Goal: Information Seeking & Learning: Learn about a topic

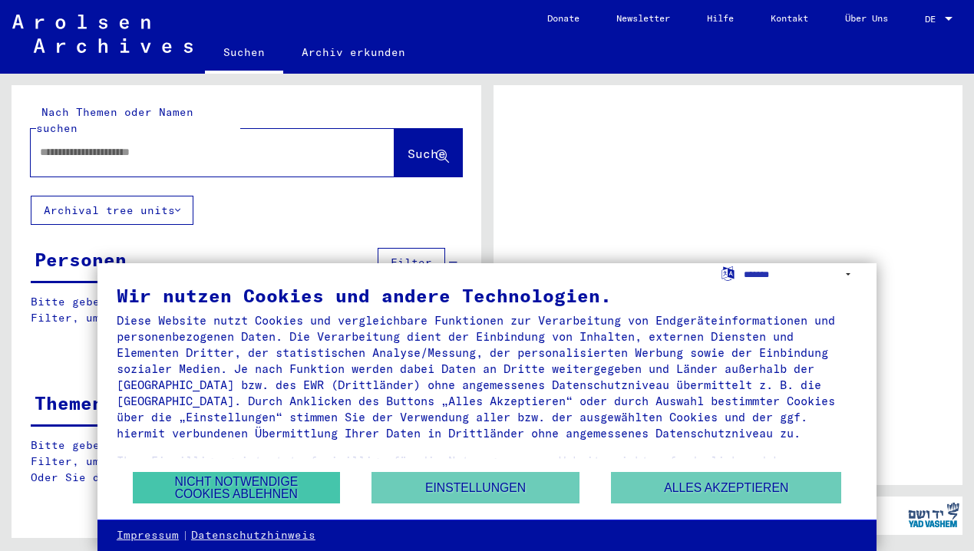
click at [256, 497] on button "Nicht notwendige Cookies ablehnen" at bounding box center [236, 487] width 207 height 31
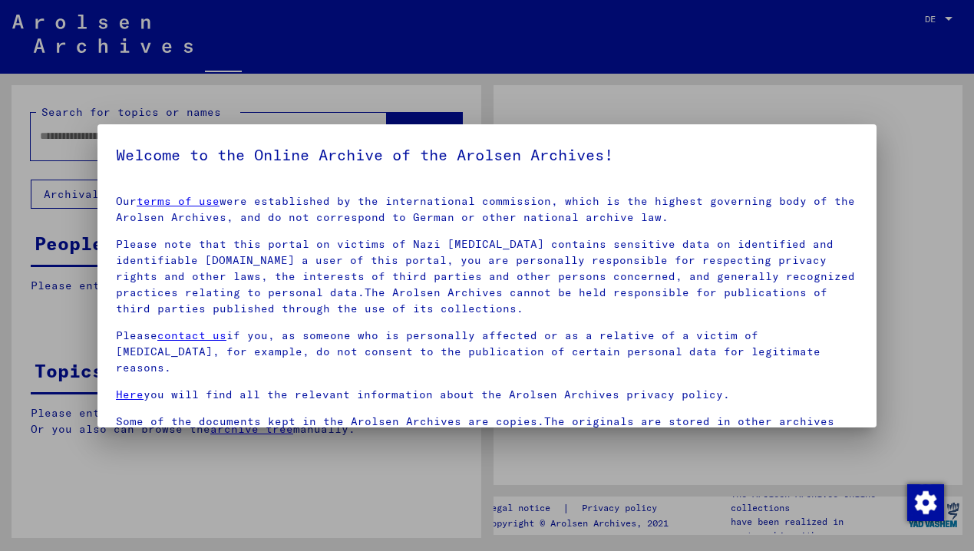
click at [114, 141] on mat-dialog-container "Welcome to the Online Archive of the Arolsen Archives! Our terms of use were es…" at bounding box center [486, 275] width 779 height 303
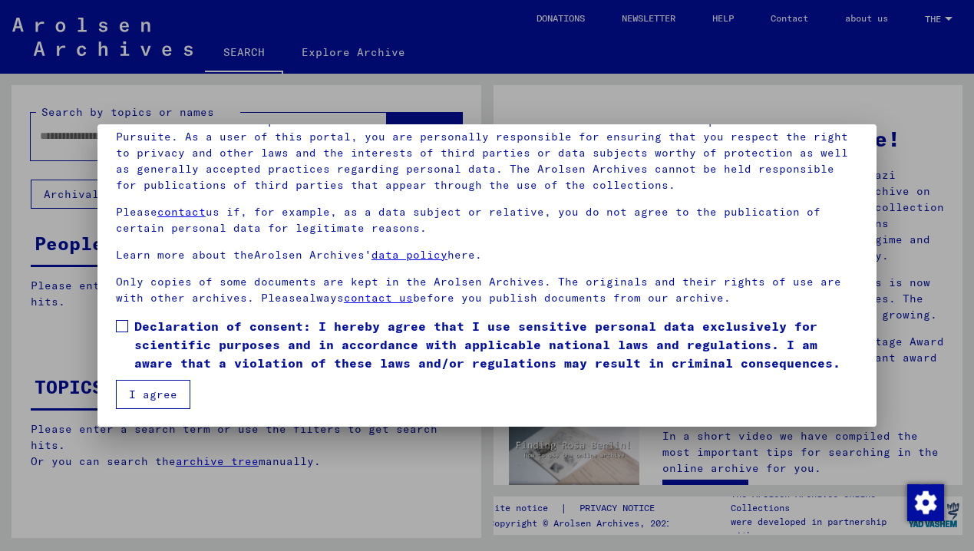
scroll to position [124, 0]
click at [123, 326] on span at bounding box center [122, 326] width 12 height 12
click at [149, 395] on button "I agree" at bounding box center [153, 394] width 74 height 29
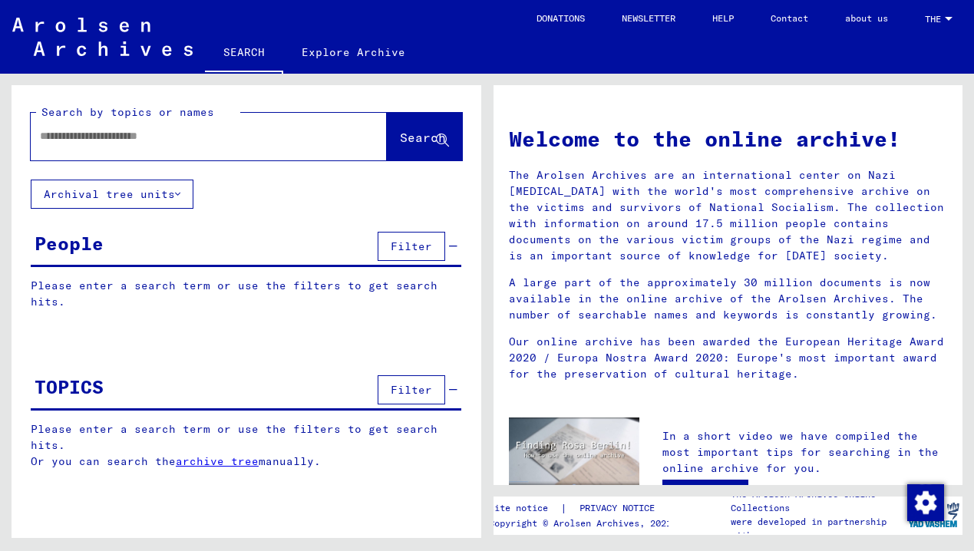
scroll to position [0, 0]
click at [87, 140] on input "text" at bounding box center [190, 136] width 301 height 16
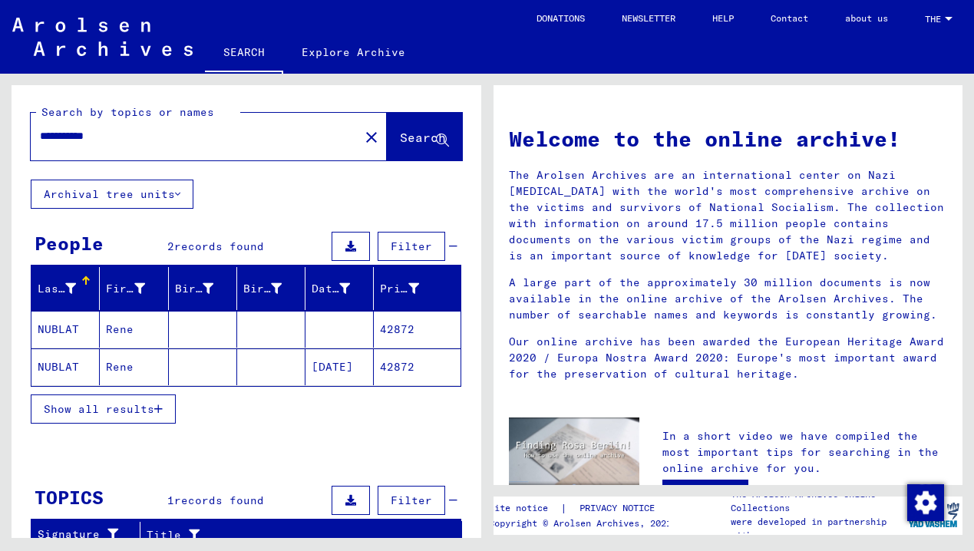
click at [61, 330] on mat-cell "NUBLAT" at bounding box center [65, 329] width 68 height 37
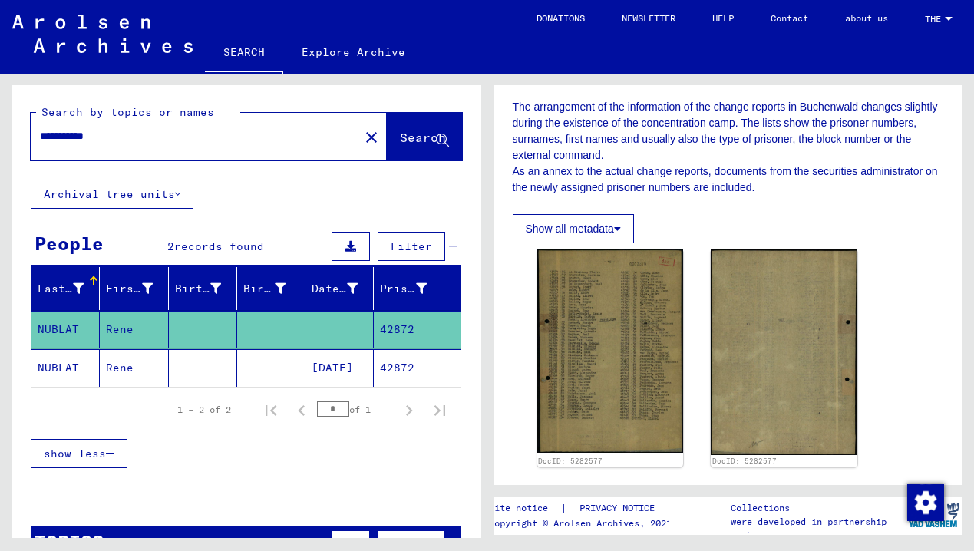
scroll to position [476, 0]
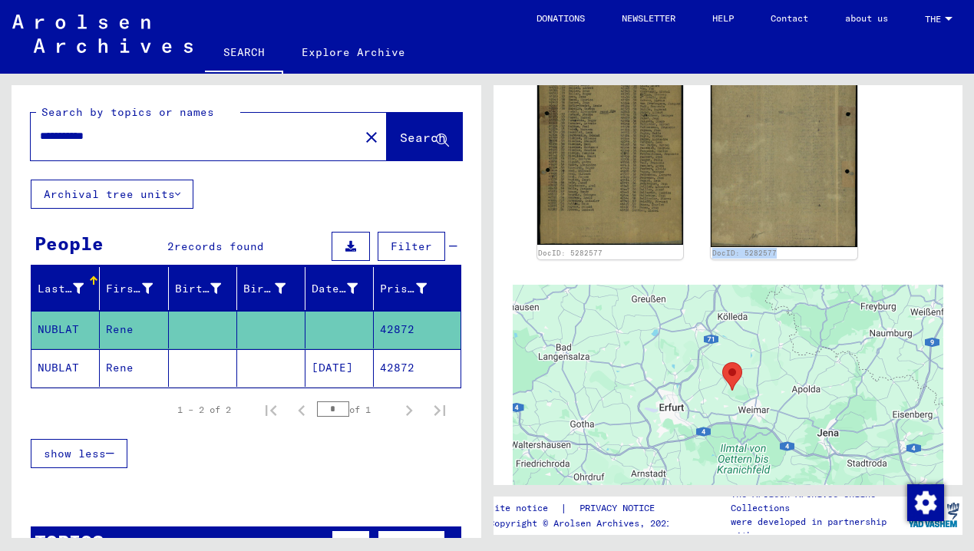
drag, startPoint x: 957, startPoint y: 247, endPoint x: 957, endPoint y: 290, distance: 43.0
click at [958, 290] on yv-its-full-details "1 Detention documents / 1.1 Camps and ghettos / 1.1.5 Concentration camps [GEOG…" at bounding box center [728, 186] width 470 height 1114
click at [919, 219] on div "DocID: 5282577 DocID: 5282577" at bounding box center [728, 150] width 394 height 230
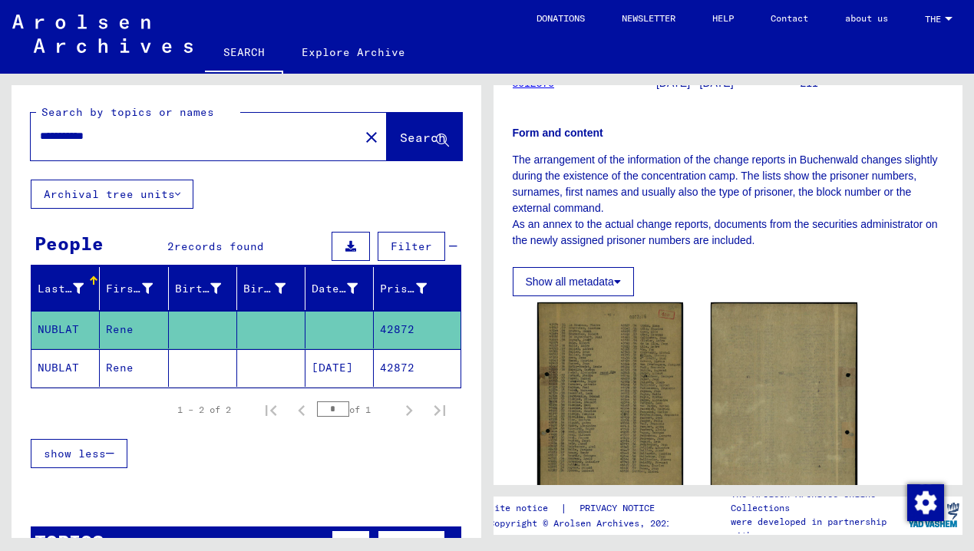
scroll to position [293, 0]
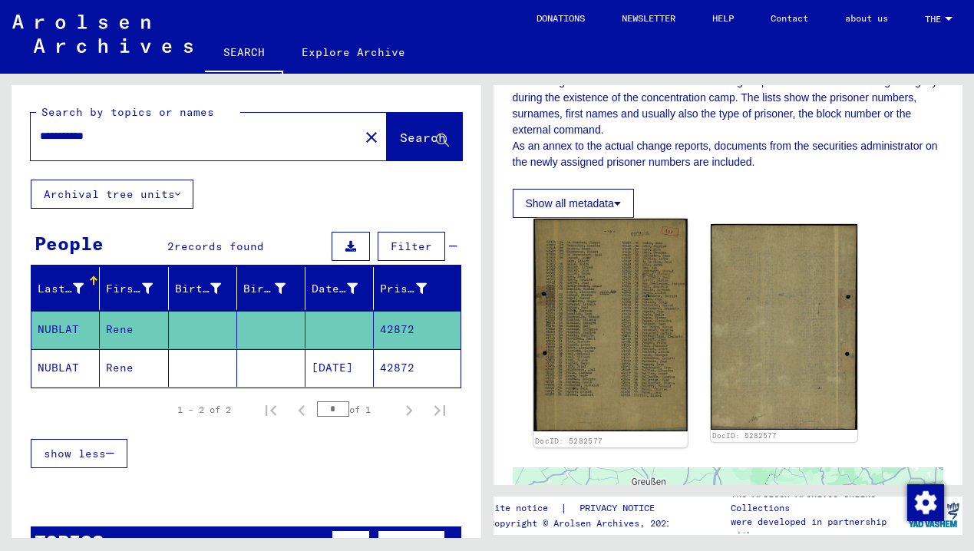
click at [643, 319] on img at bounding box center [609, 325] width 153 height 213
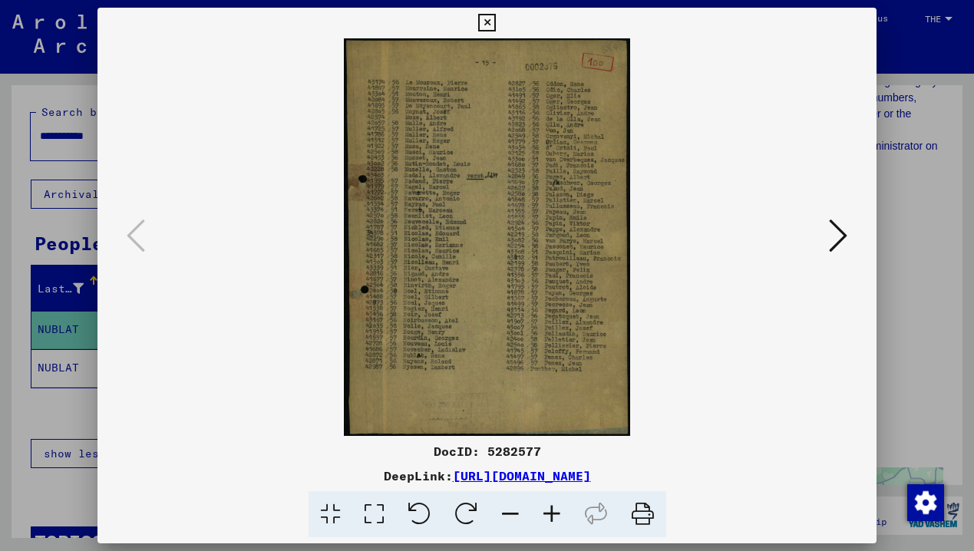
scroll to position [0, 0]
click at [479, 281] on img at bounding box center [487, 237] width 675 height 398
click at [460, 211] on img at bounding box center [487, 237] width 675 height 398
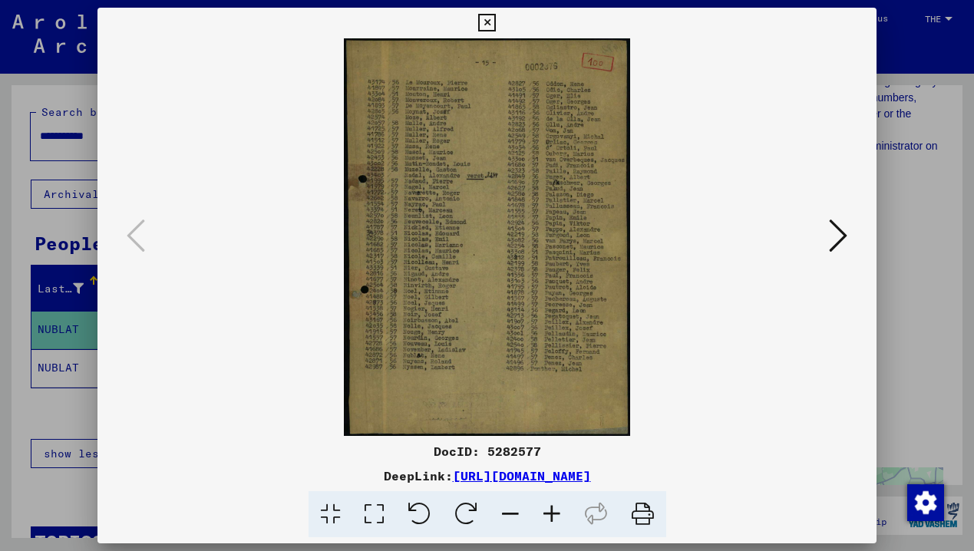
click at [823, 240] on img at bounding box center [487, 237] width 675 height 398
click at [837, 239] on icon at bounding box center [838, 235] width 18 height 37
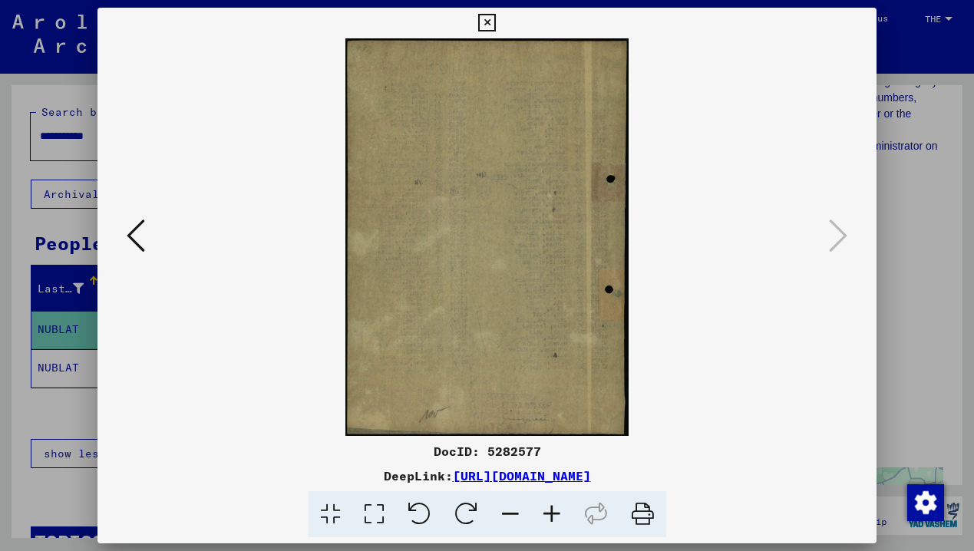
click at [140, 246] on icon at bounding box center [136, 235] width 18 height 37
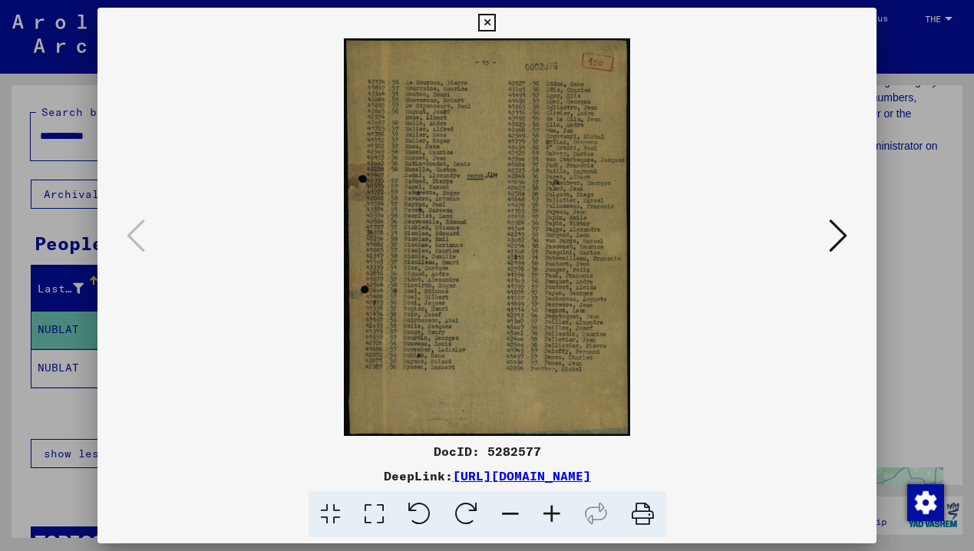
drag, startPoint x: 430, startPoint y: 332, endPoint x: 428, endPoint y: 340, distance: 8.6
click at [375, 520] on icon at bounding box center [374, 514] width 44 height 47
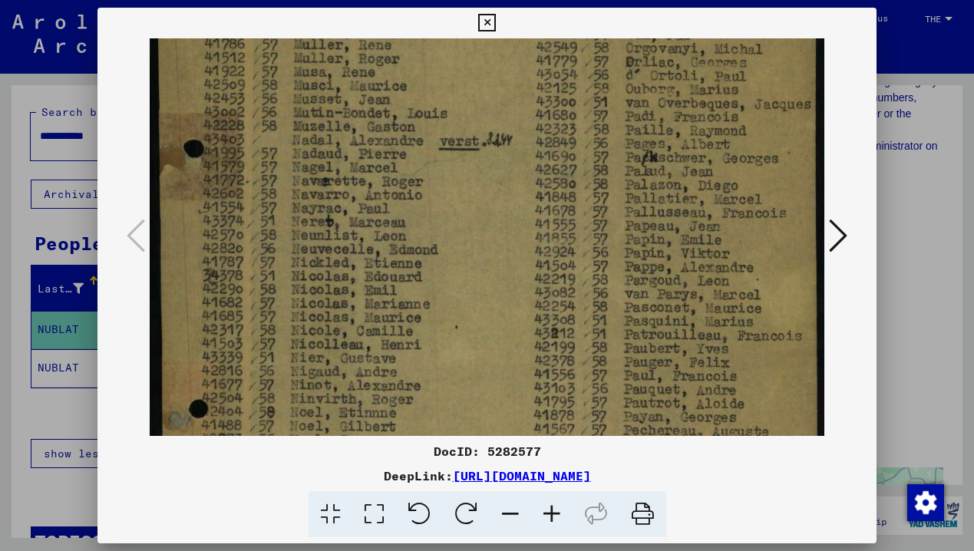
drag, startPoint x: 460, startPoint y: 341, endPoint x: 456, endPoint y: 123, distance: 218.0
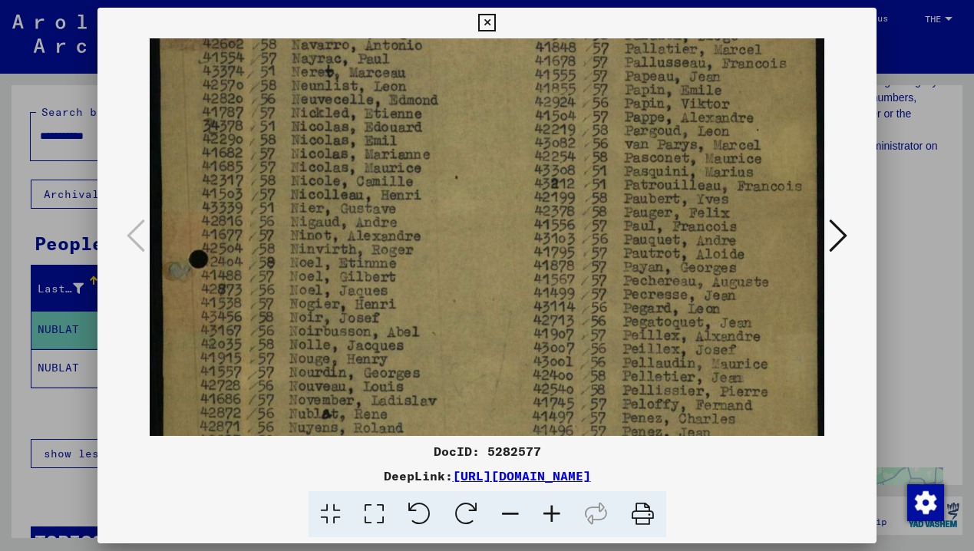
drag, startPoint x: 438, startPoint y: 328, endPoint x: 429, endPoint y: 219, distance: 108.6
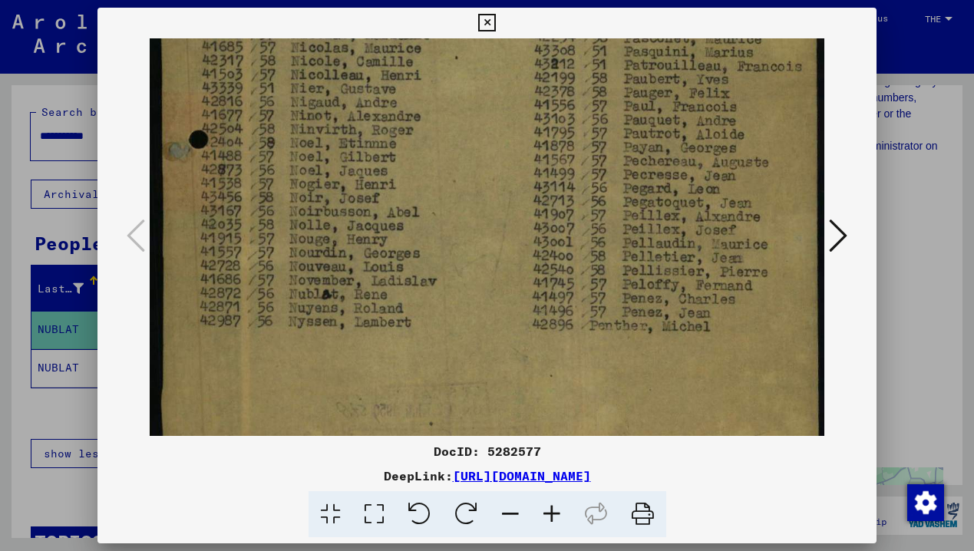
scroll to position [502, 0]
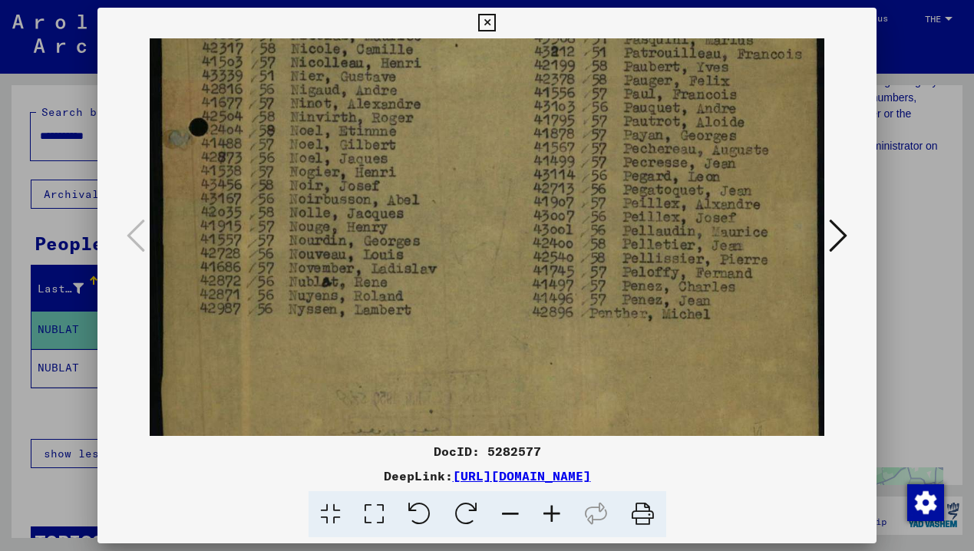
drag, startPoint x: 444, startPoint y: 357, endPoint x: 449, endPoint y: 225, distance: 132.1
click at [244, 284] on img at bounding box center [487, 3] width 675 height 935
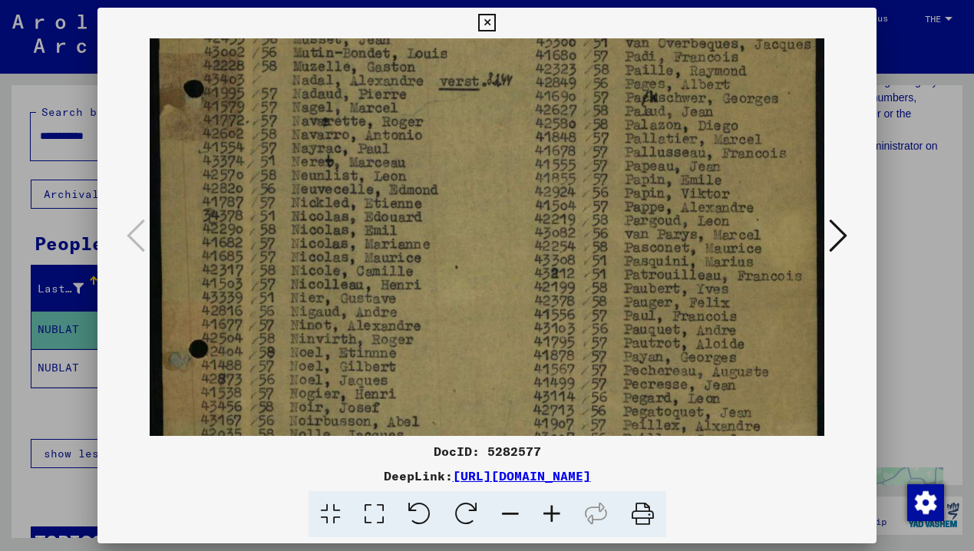
drag, startPoint x: 616, startPoint y: 186, endPoint x: 613, endPoint y: 332, distance: 146.6
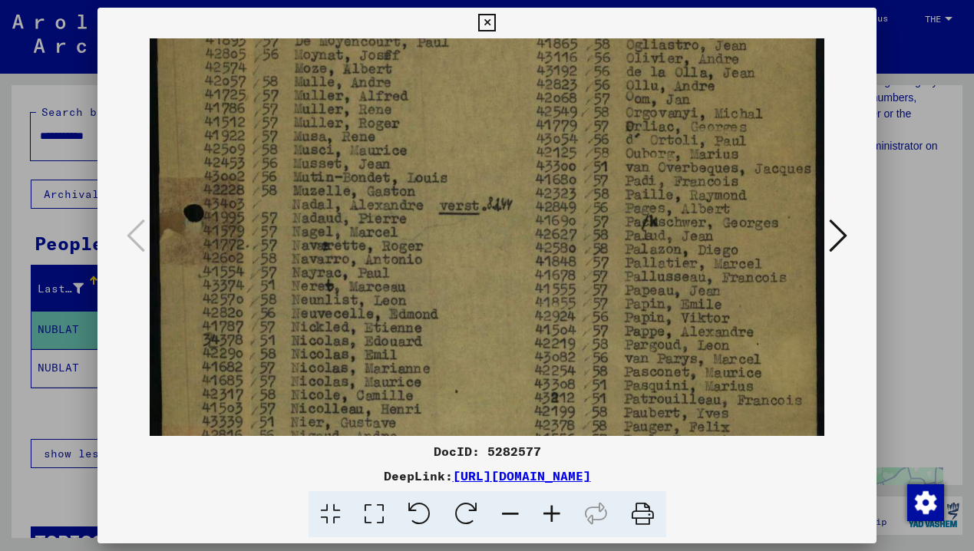
drag, startPoint x: 627, startPoint y: 204, endPoint x: 630, endPoint y: 424, distance: 220.3
click at [639, 520] on icon at bounding box center [642, 514] width 47 height 47
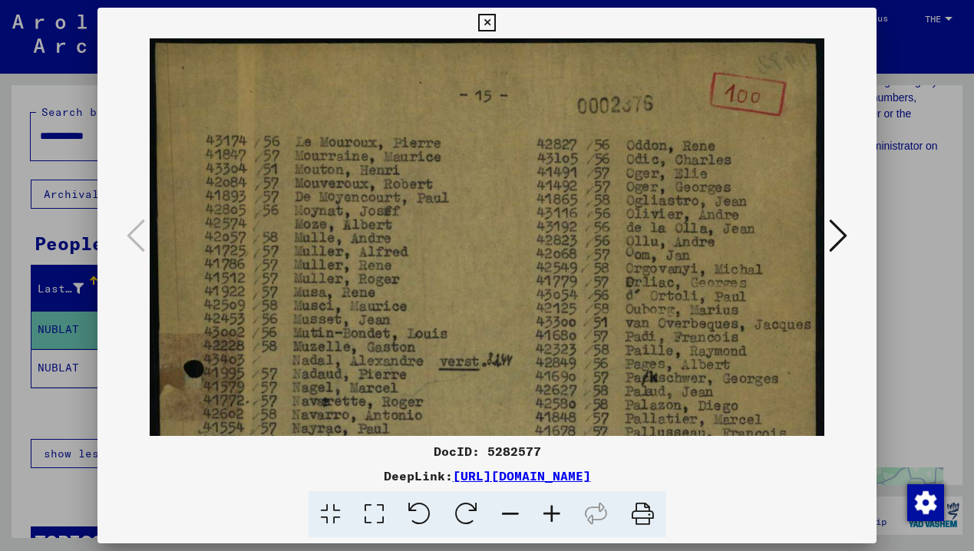
click at [336, 516] on icon at bounding box center [331, 514] width 44 height 47
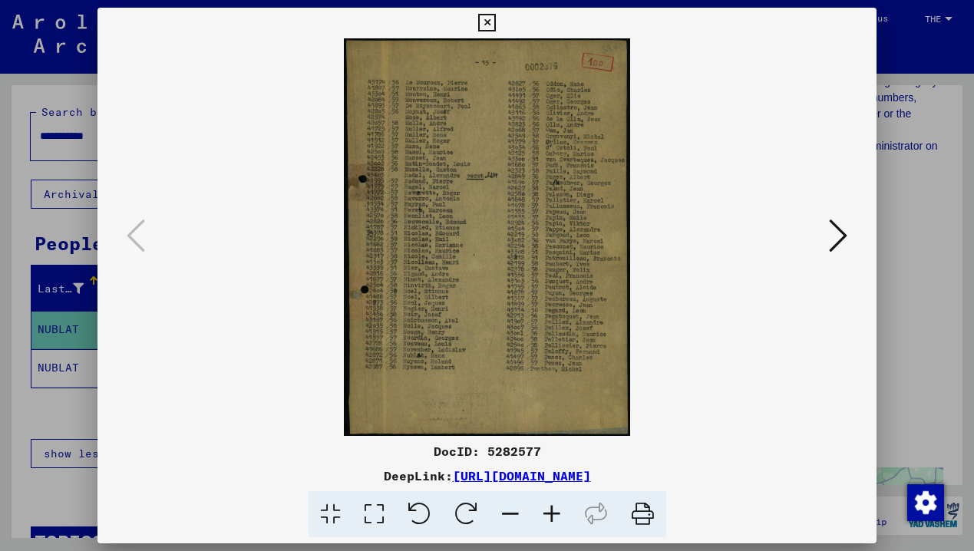
click at [637, 516] on icon at bounding box center [642, 514] width 47 height 47
click at [453, 477] on link "[URL][DOMAIN_NAME]" at bounding box center [522, 475] width 138 height 15
click at [641, 518] on icon at bounding box center [642, 514] width 47 height 47
click at [549, 513] on icon at bounding box center [551, 514] width 41 height 47
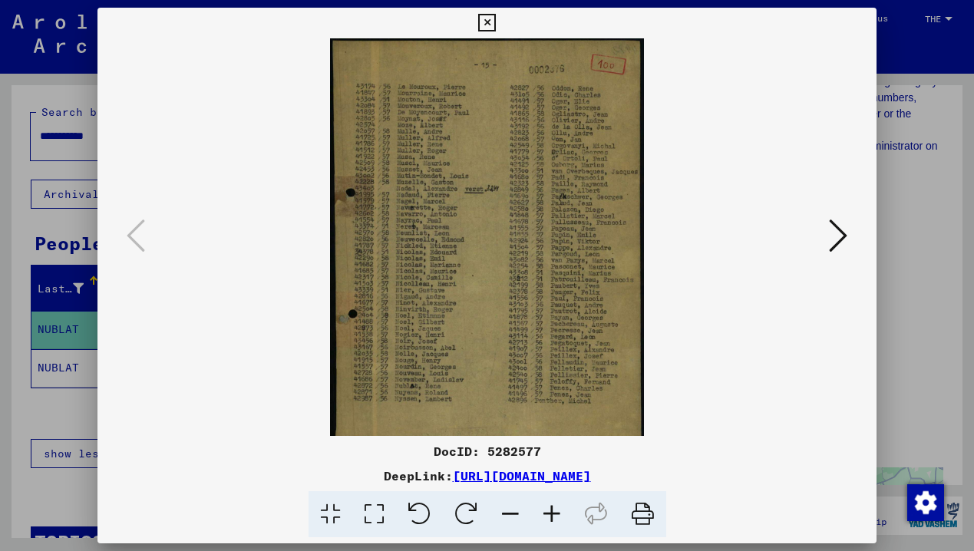
click at [501, 512] on icon at bounding box center [510, 514] width 41 height 47
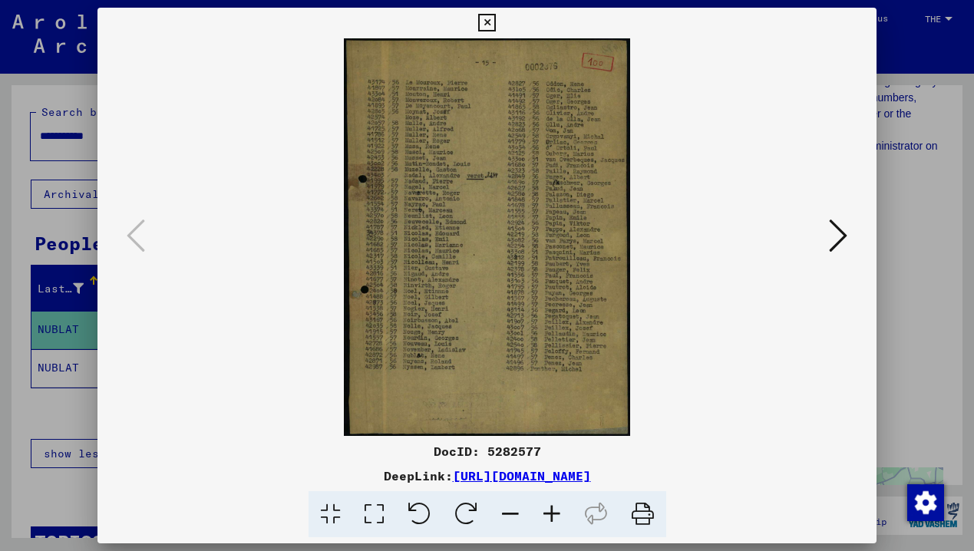
click at [554, 515] on icon at bounding box center [551, 514] width 41 height 47
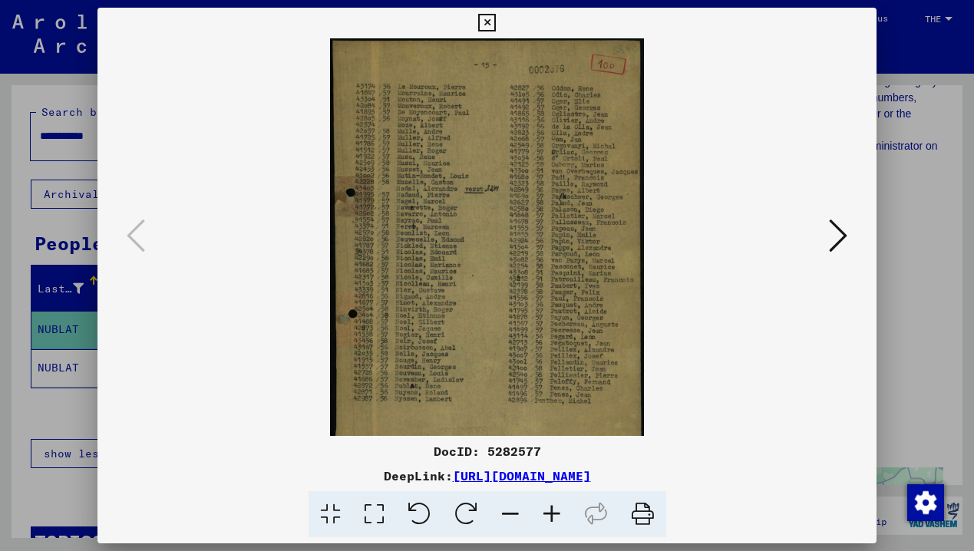
scroll to position [0, 1]
click at [554, 515] on icon at bounding box center [551, 514] width 41 height 47
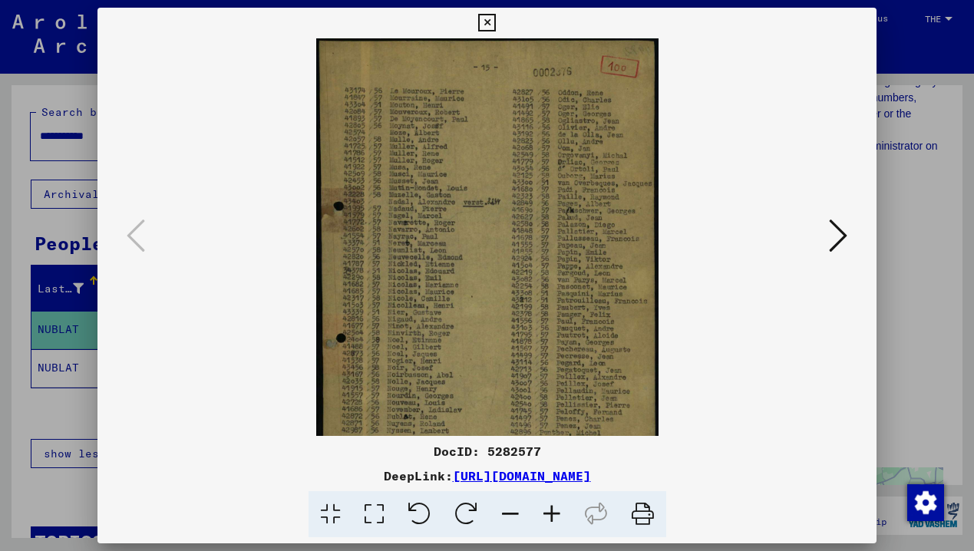
scroll to position [0, 0]
click at [507, 514] on icon at bounding box center [510, 514] width 41 height 47
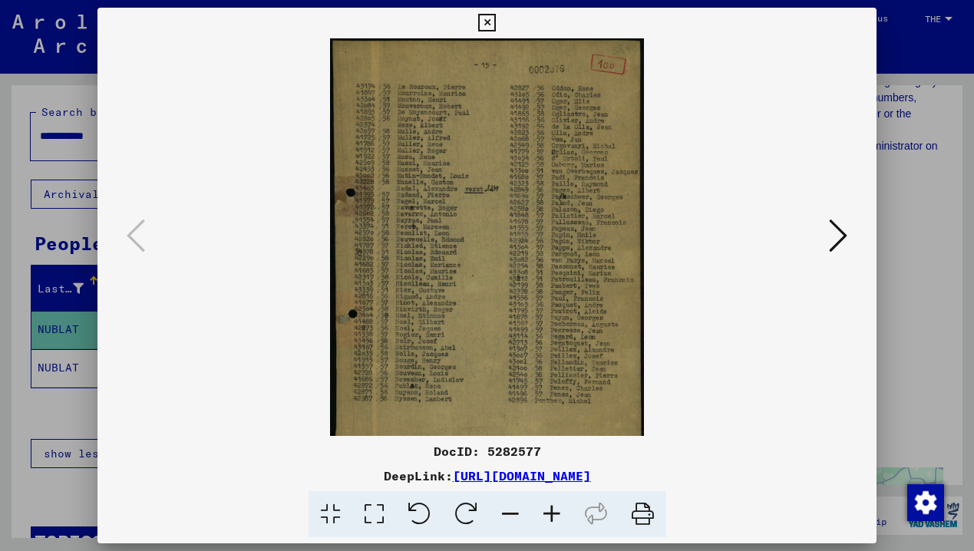
click at [496, 25] on icon at bounding box center [487, 23] width 18 height 18
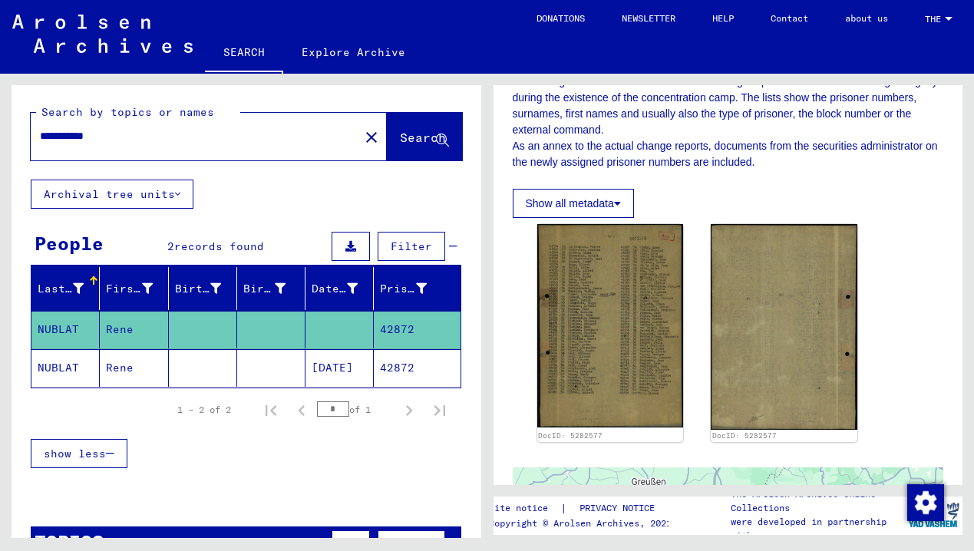
click at [113, 370] on mat-cell "Rene" at bounding box center [134, 368] width 68 height 38
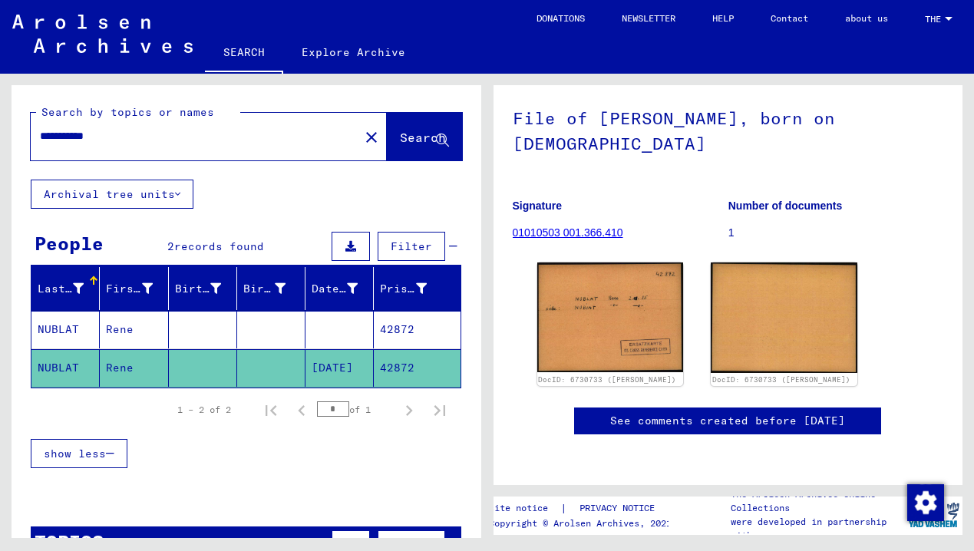
scroll to position [143, 0]
click at [97, 133] on input "**********" at bounding box center [195, 136] width 310 height 16
type input "**********"
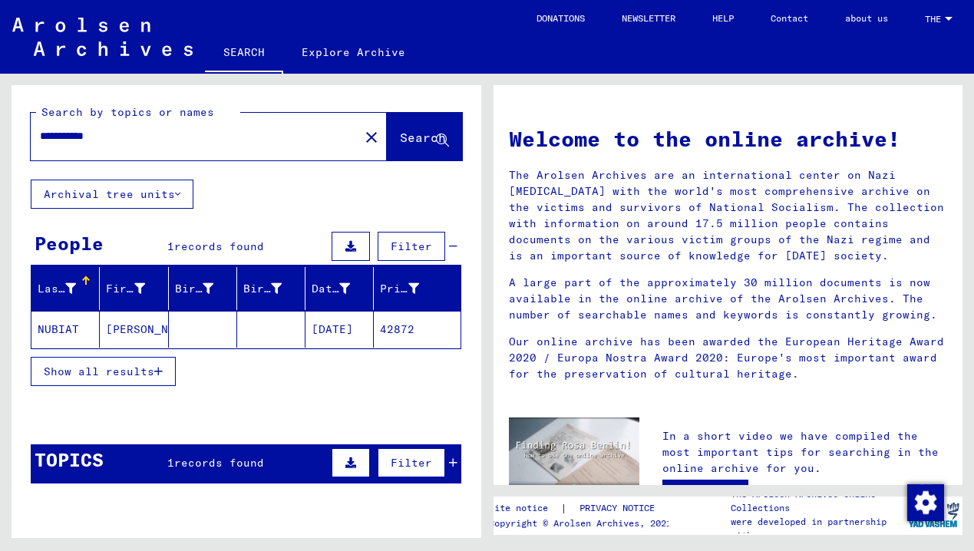
click at [67, 328] on mat-cell "NUBIAT" at bounding box center [65, 329] width 68 height 37
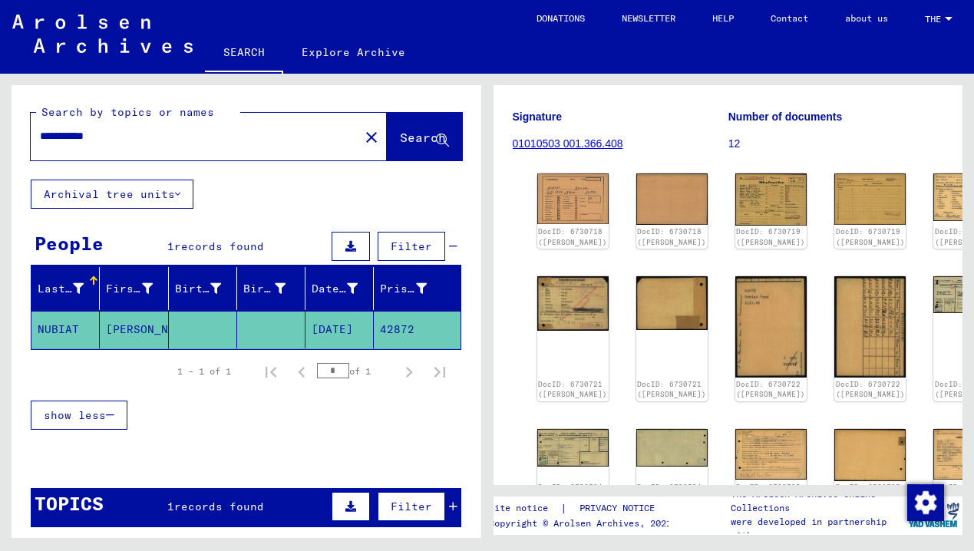
scroll to position [161, 0]
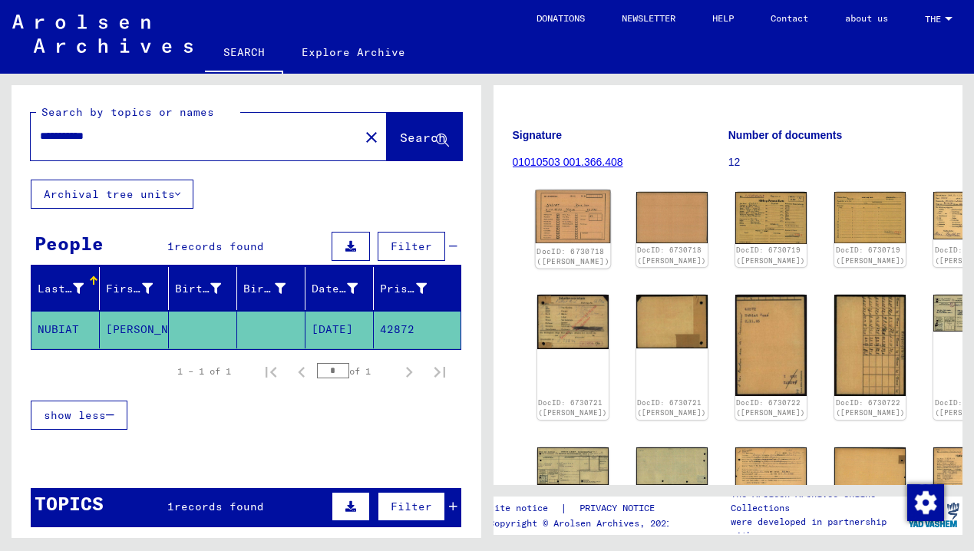
click at [559, 193] on img at bounding box center [572, 216] width 75 height 53
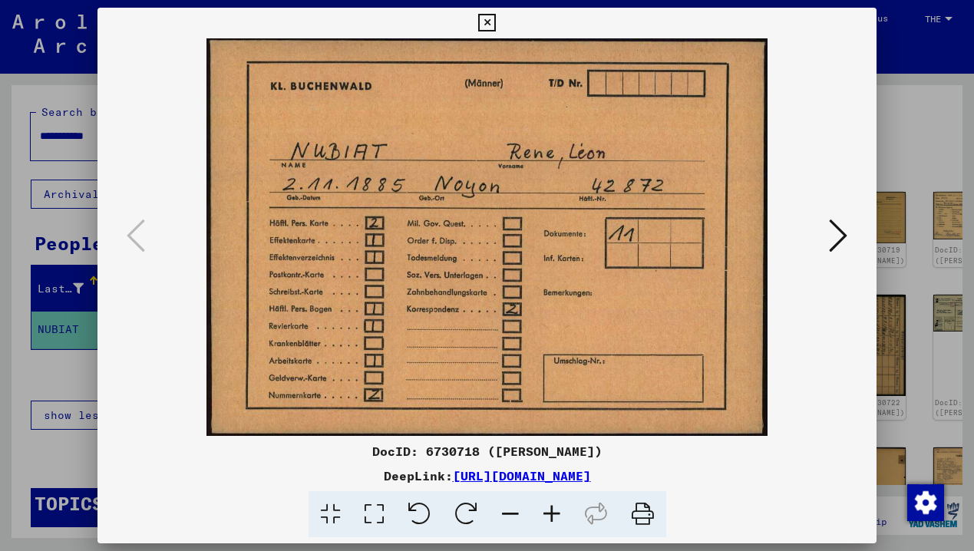
click at [843, 236] on icon at bounding box center [838, 235] width 18 height 37
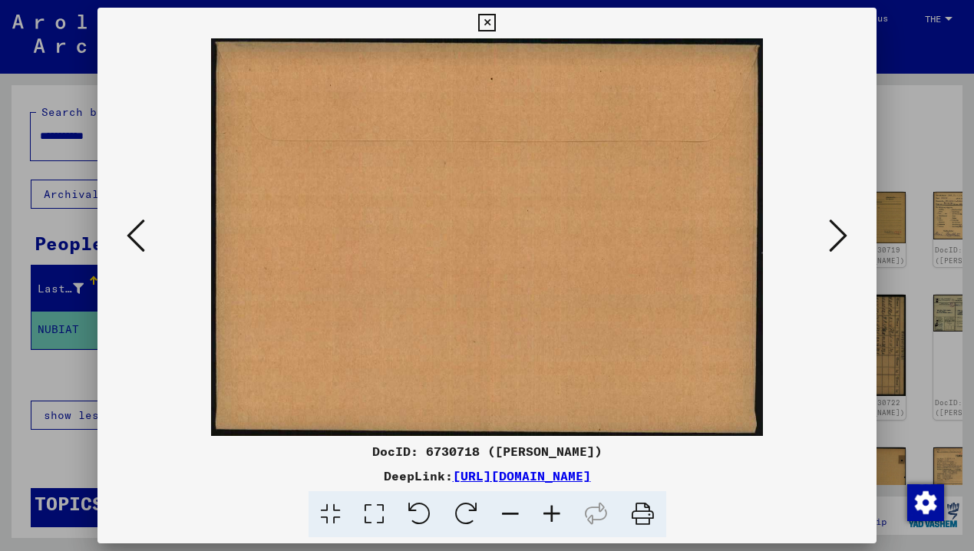
click at [843, 236] on icon at bounding box center [838, 235] width 18 height 37
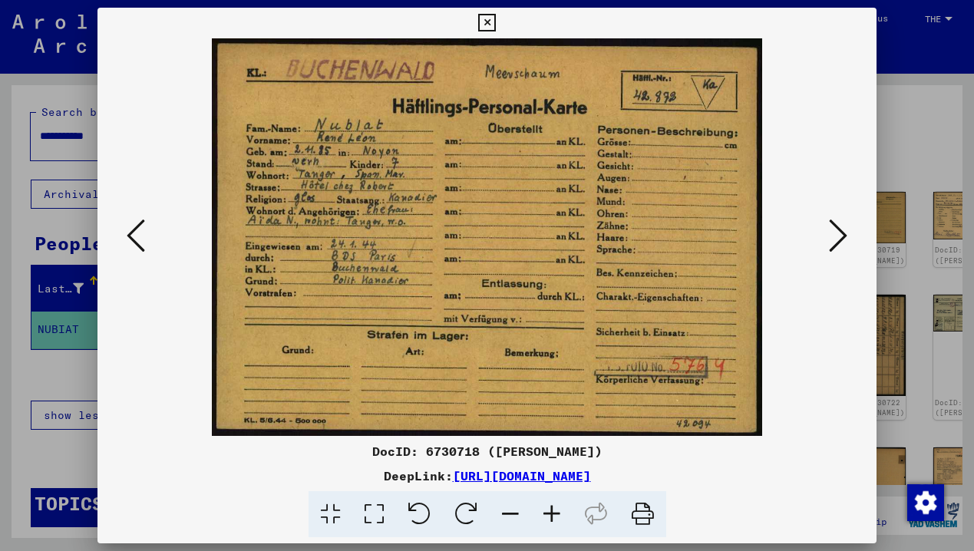
click at [843, 236] on icon at bounding box center [838, 235] width 18 height 37
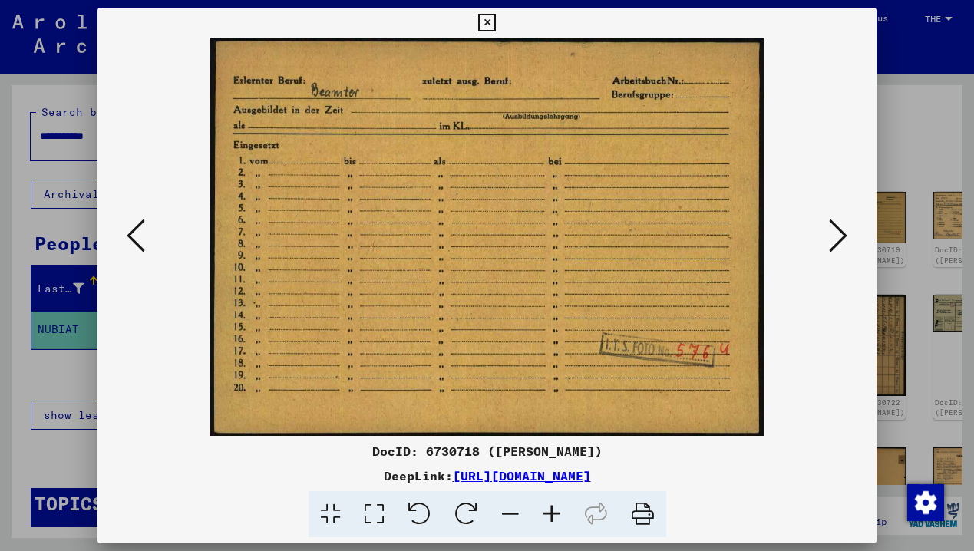
click at [843, 236] on icon at bounding box center [838, 235] width 18 height 37
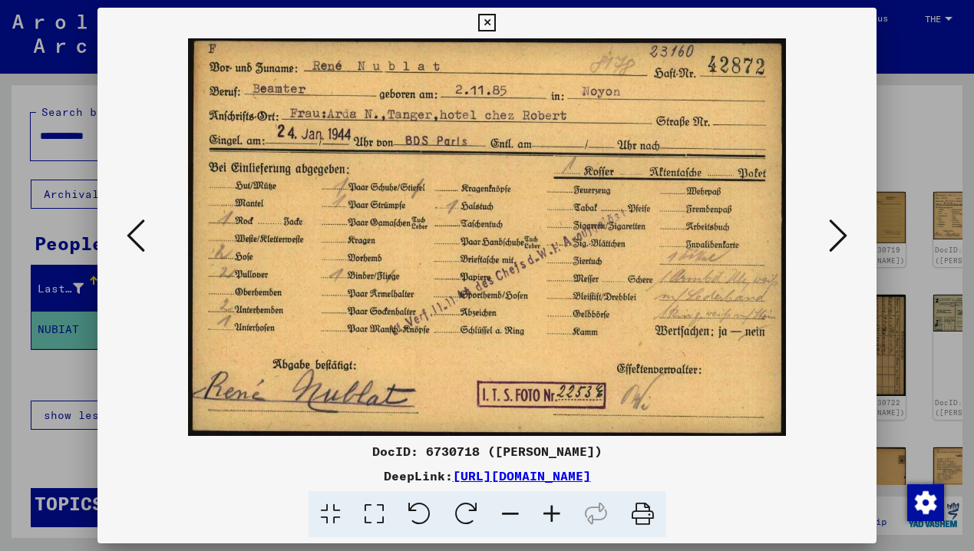
click at [843, 236] on icon at bounding box center [838, 235] width 18 height 37
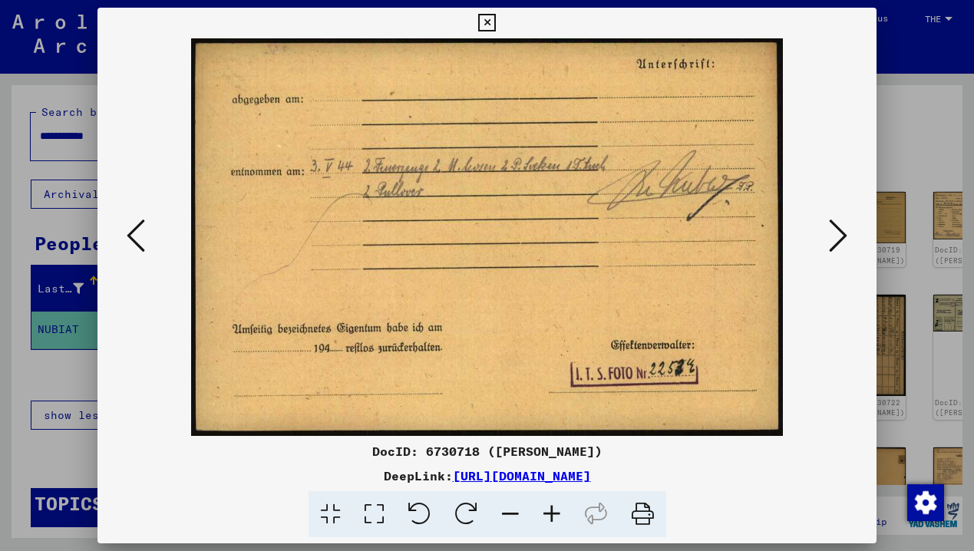
click at [843, 236] on icon at bounding box center [838, 235] width 18 height 37
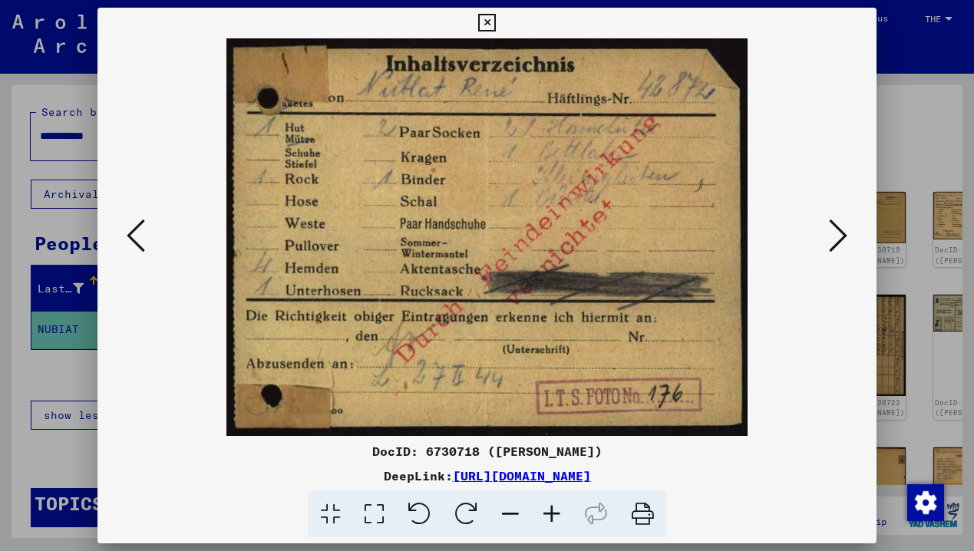
click at [843, 236] on icon at bounding box center [838, 235] width 18 height 37
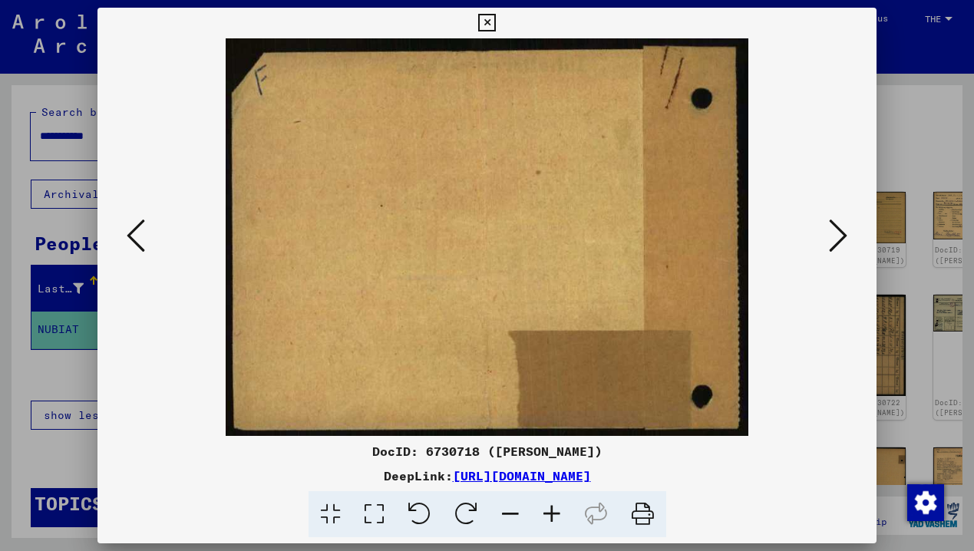
click at [843, 236] on icon at bounding box center [838, 235] width 18 height 37
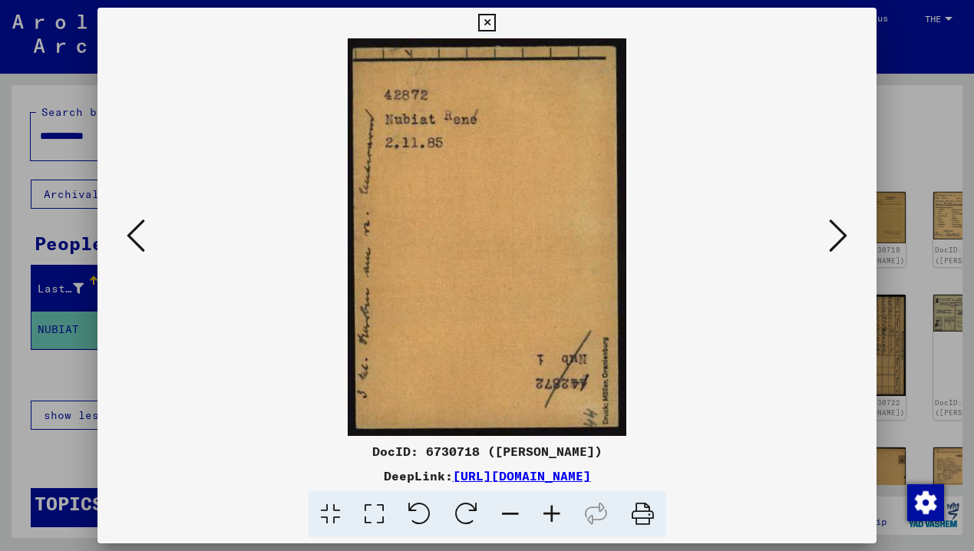
click at [131, 239] on icon at bounding box center [136, 235] width 18 height 37
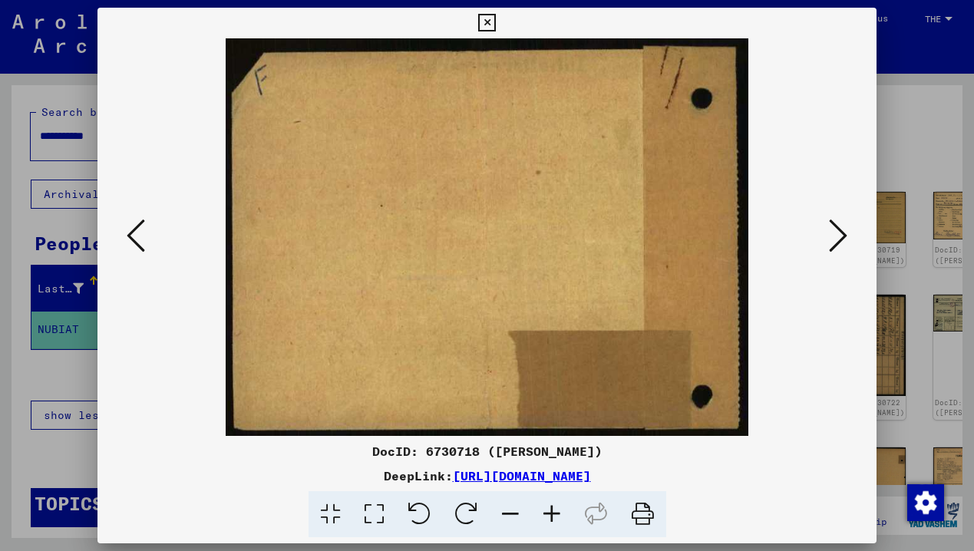
click at [841, 245] on icon at bounding box center [838, 235] width 18 height 37
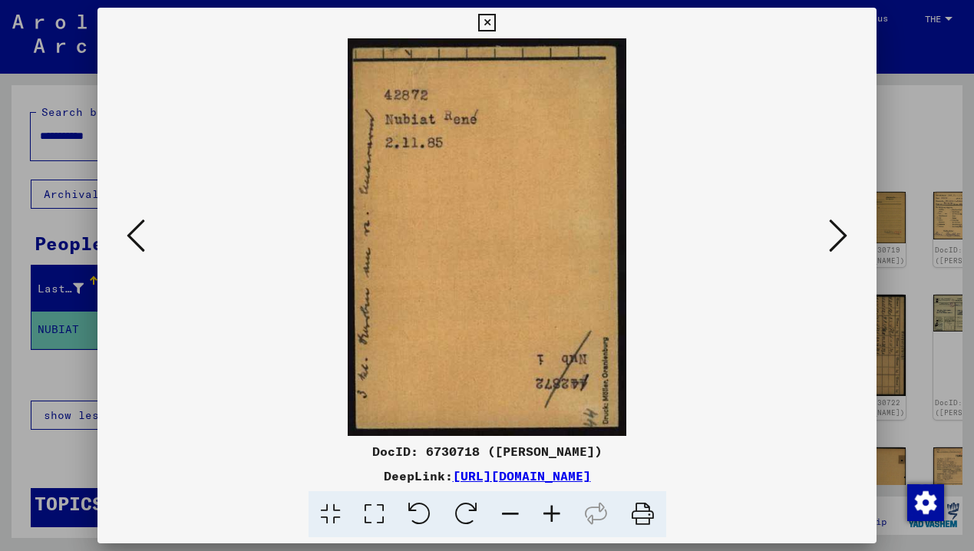
click at [841, 245] on icon at bounding box center [838, 235] width 18 height 37
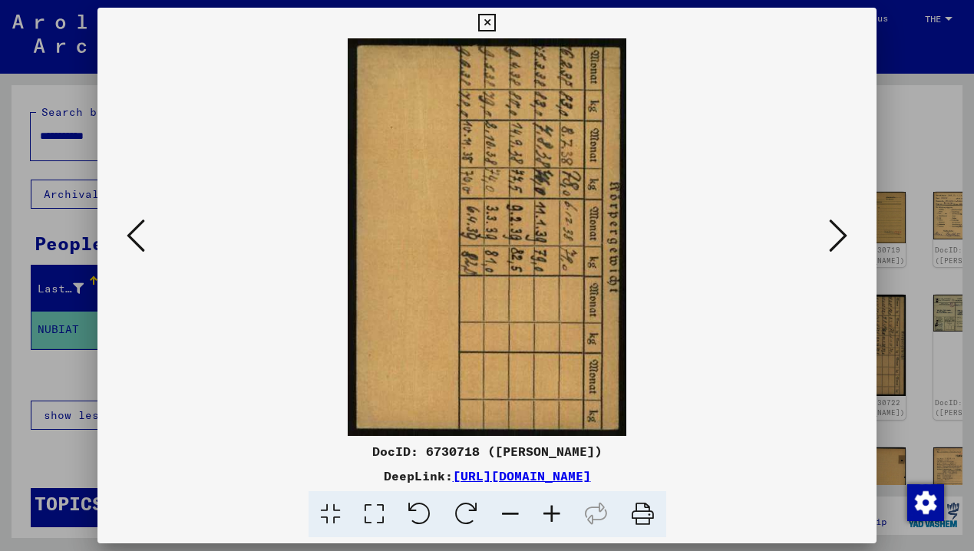
click at [841, 245] on icon at bounding box center [838, 235] width 18 height 37
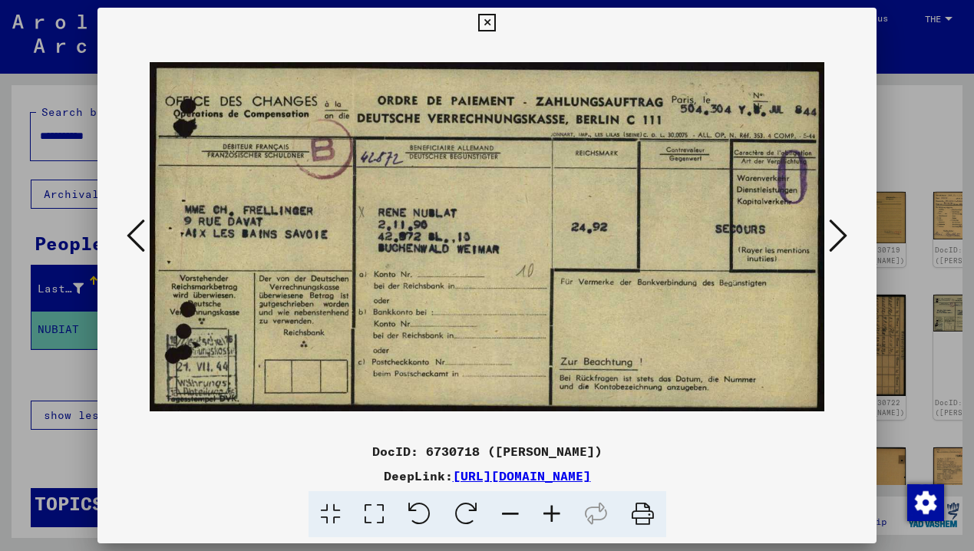
click at [841, 245] on icon at bounding box center [838, 235] width 18 height 37
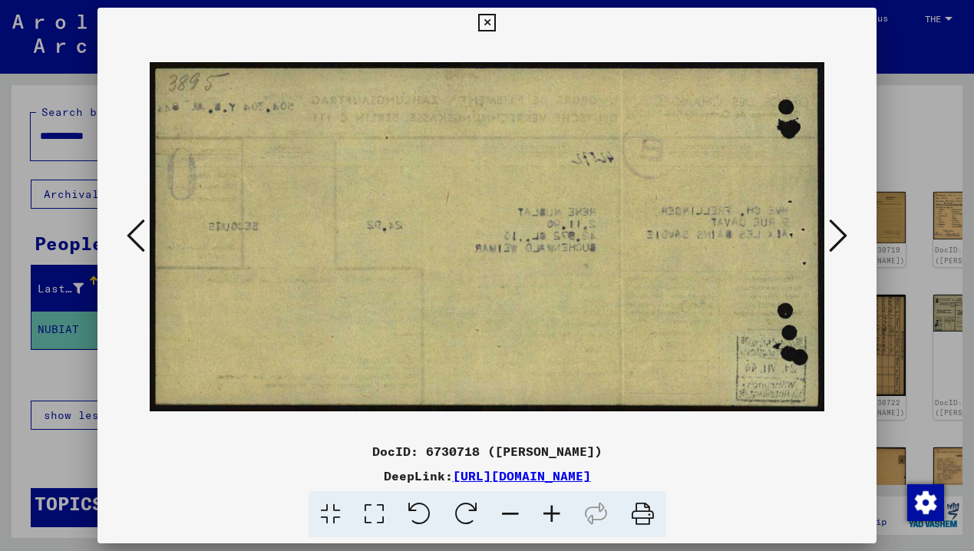
click at [124, 238] on button at bounding box center [136, 237] width 28 height 44
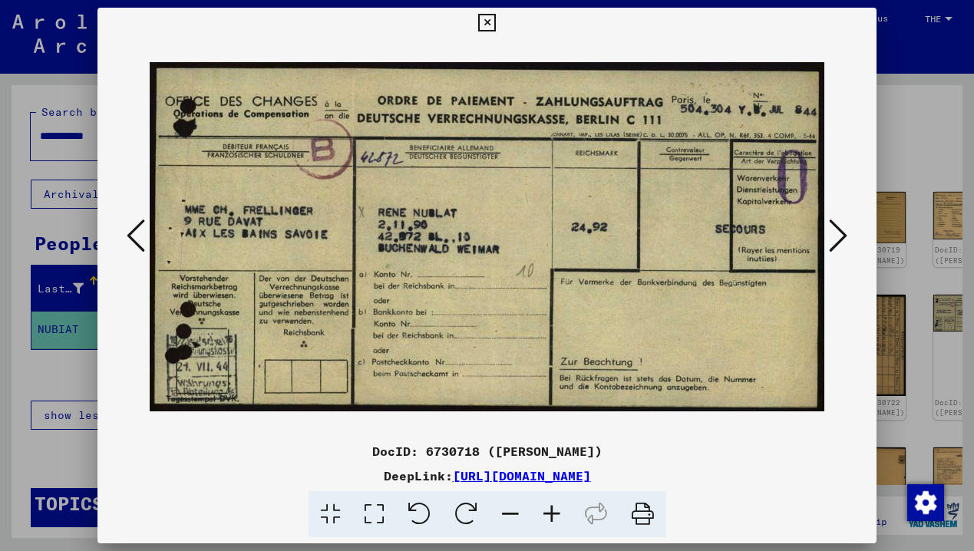
scroll to position [0, 0]
click at [836, 233] on icon at bounding box center [838, 235] width 18 height 37
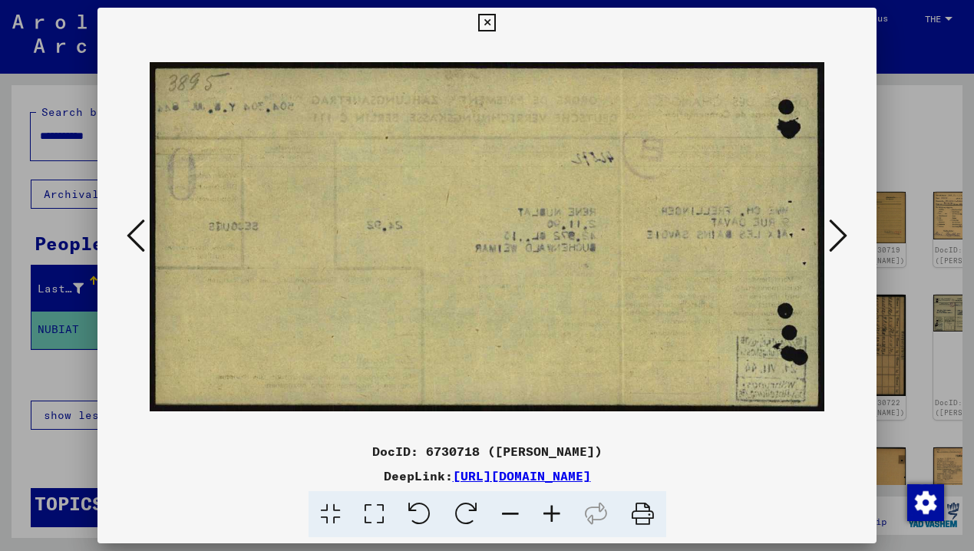
click at [836, 233] on icon at bounding box center [838, 235] width 18 height 37
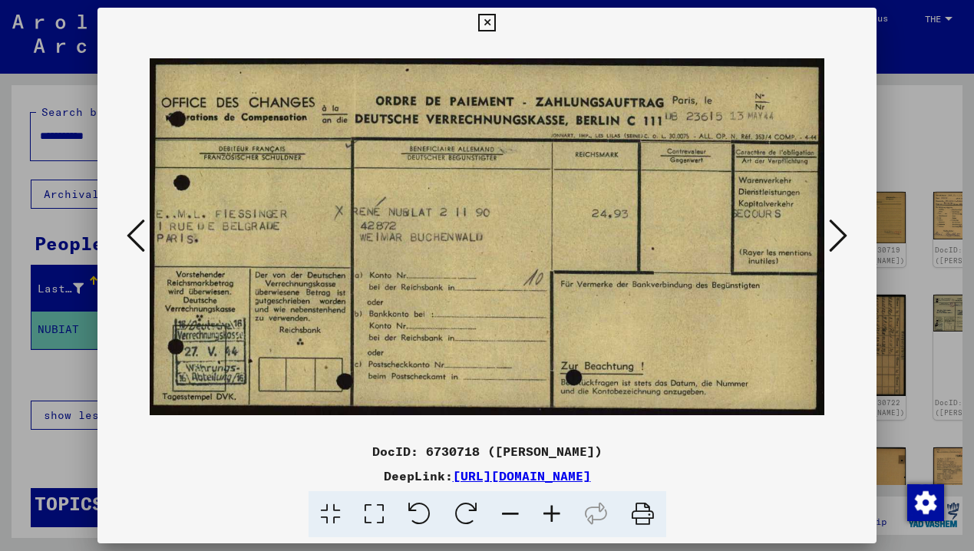
scroll to position [1, 1]
click at [836, 233] on icon at bounding box center [838, 235] width 18 height 37
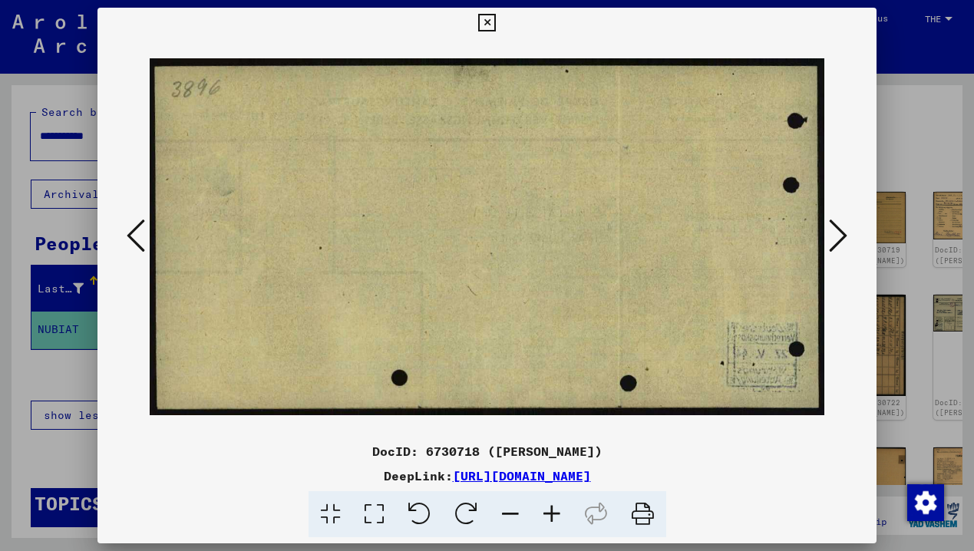
scroll to position [0, 0]
click at [836, 233] on icon at bounding box center [838, 235] width 18 height 37
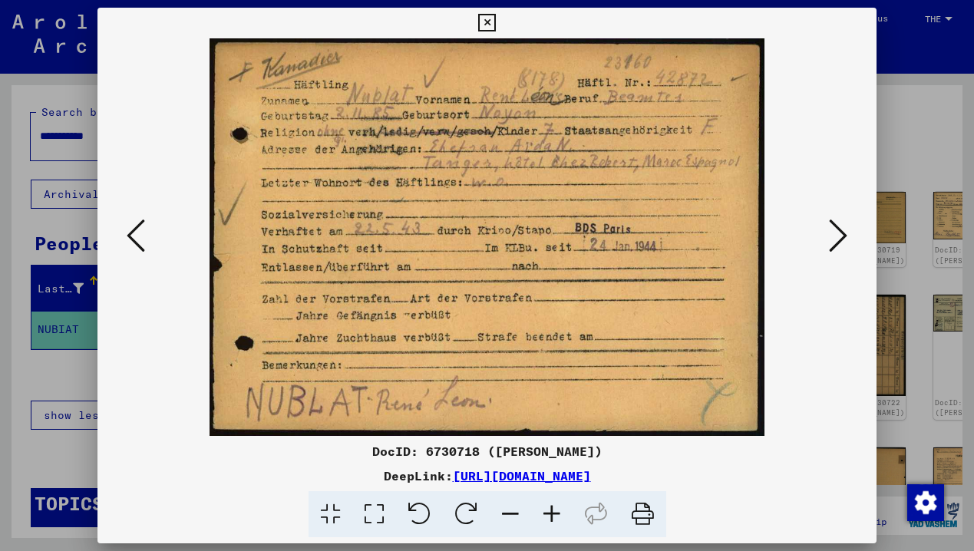
scroll to position [0, 1]
click at [836, 233] on icon at bounding box center [838, 235] width 18 height 37
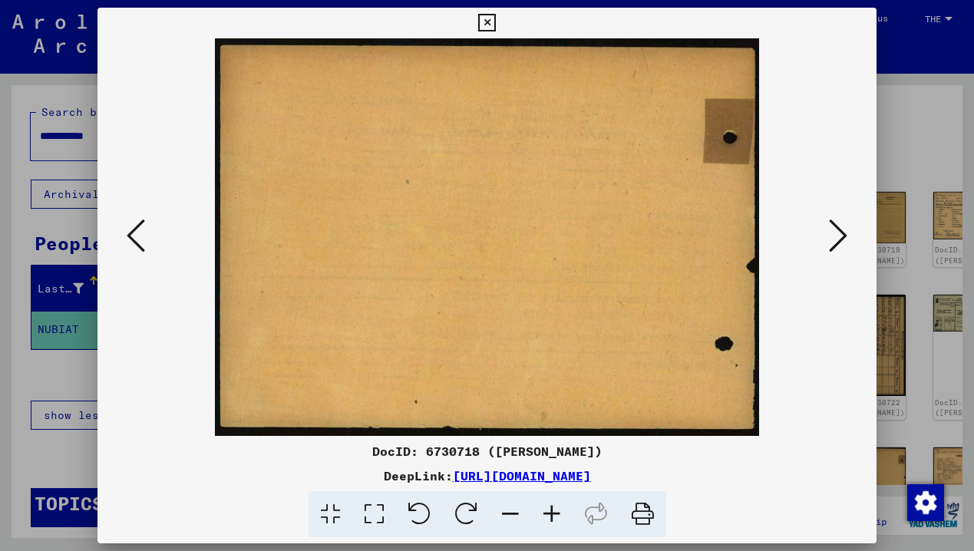
click at [836, 233] on icon at bounding box center [838, 235] width 18 height 37
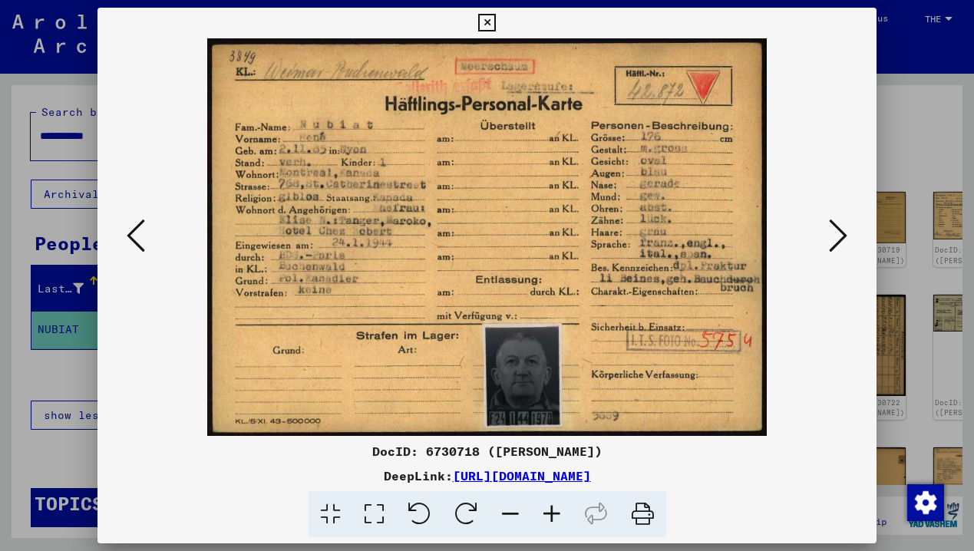
scroll to position [0, 0]
click at [836, 233] on icon at bounding box center [838, 235] width 18 height 37
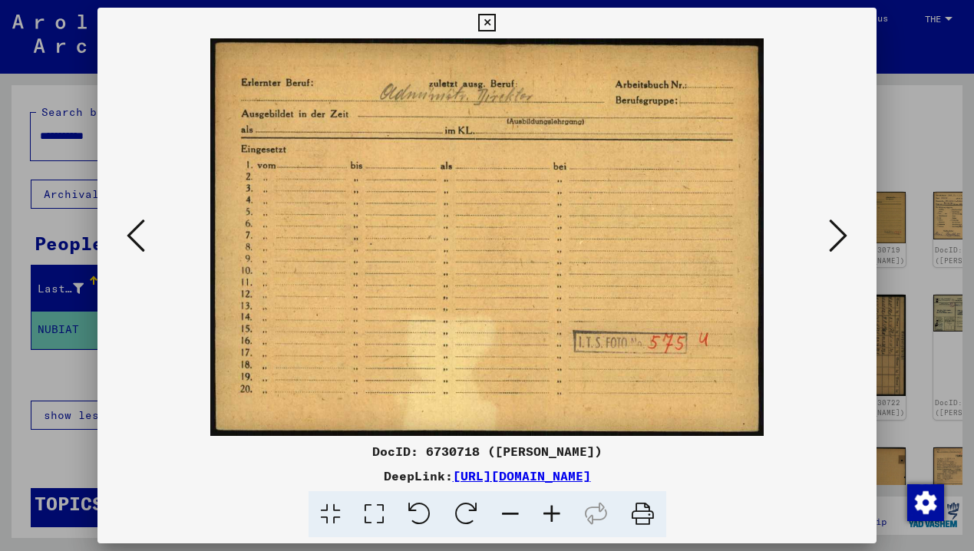
click at [836, 233] on icon at bounding box center [838, 235] width 18 height 37
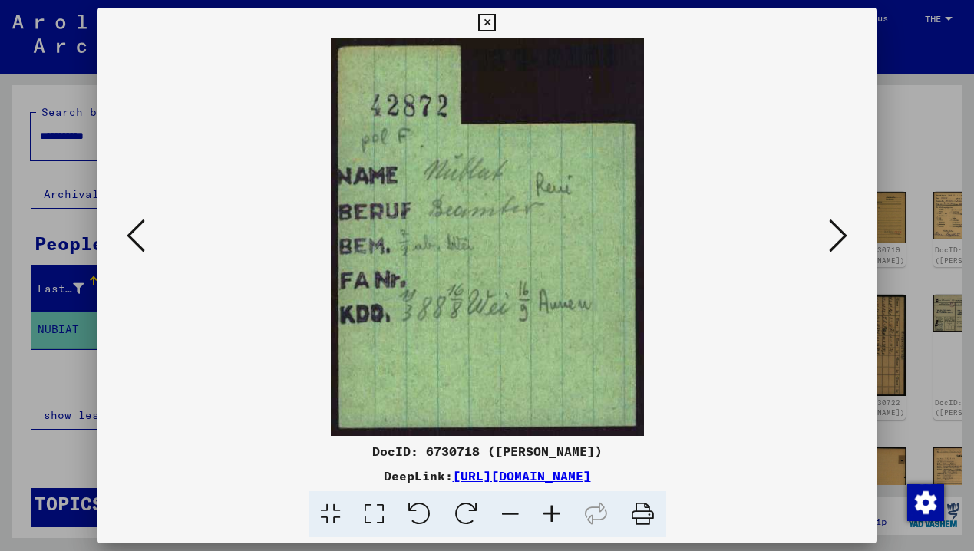
click at [836, 233] on icon at bounding box center [838, 235] width 18 height 37
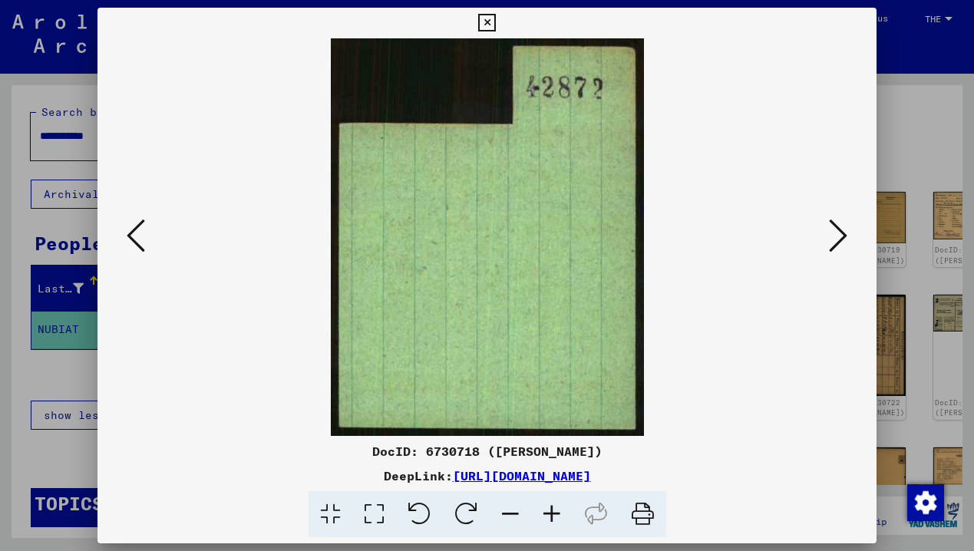
click at [836, 233] on icon at bounding box center [838, 235] width 18 height 37
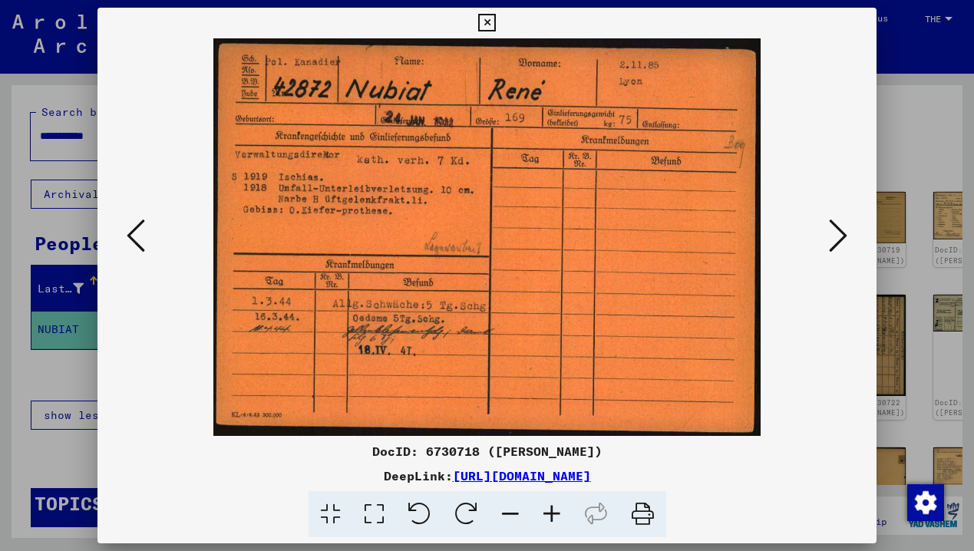
click at [836, 233] on icon at bounding box center [838, 235] width 18 height 37
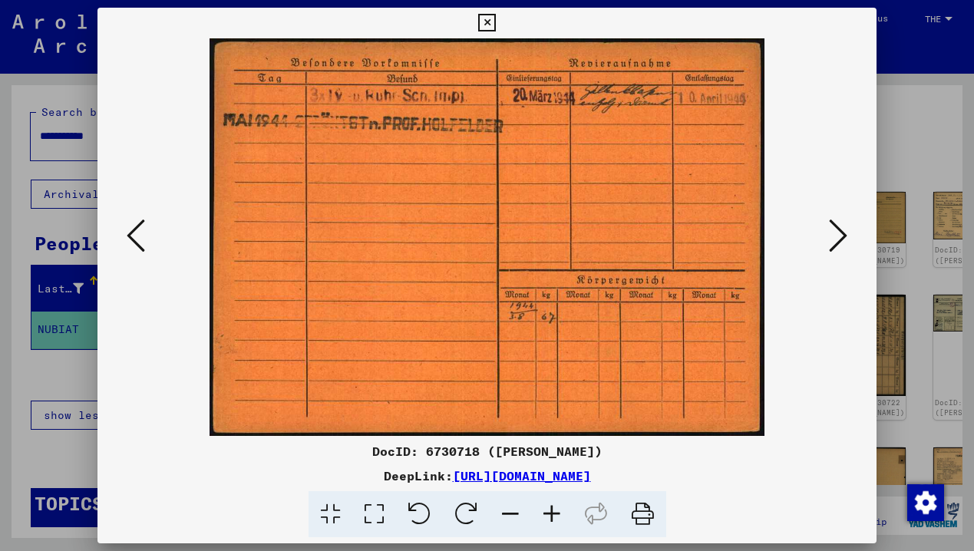
click at [836, 233] on icon at bounding box center [838, 235] width 18 height 37
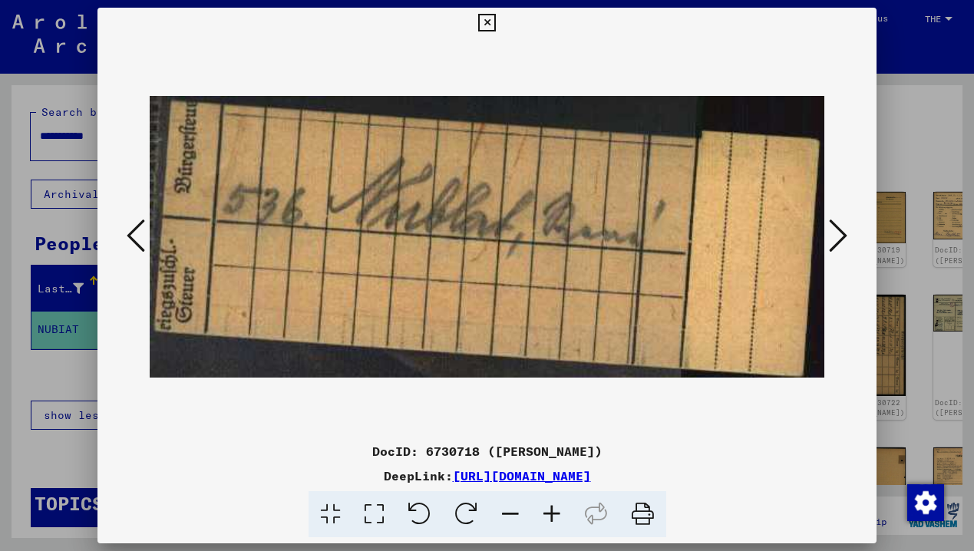
click at [836, 233] on icon at bounding box center [838, 235] width 18 height 37
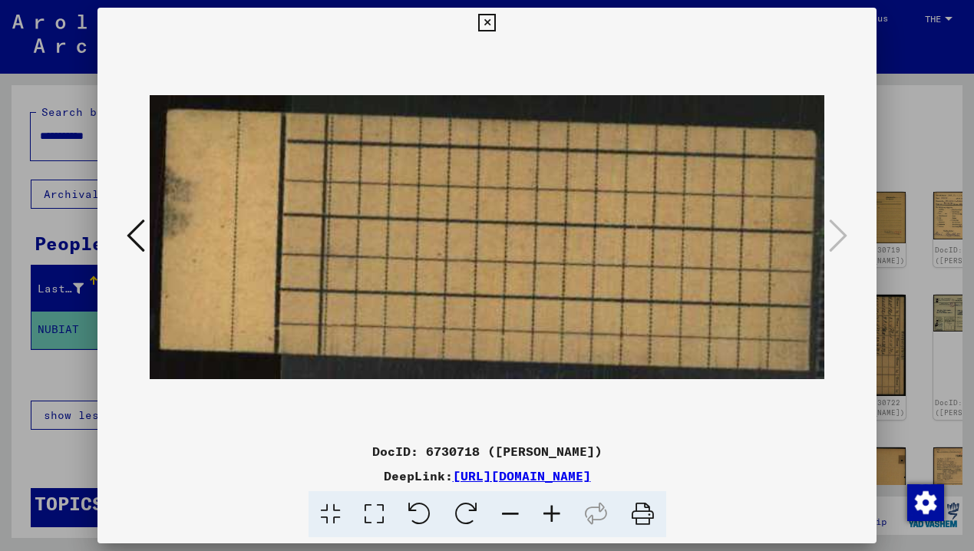
click at [496, 23] on icon at bounding box center [487, 23] width 18 height 18
